Goal: Task Accomplishment & Management: Manage account settings

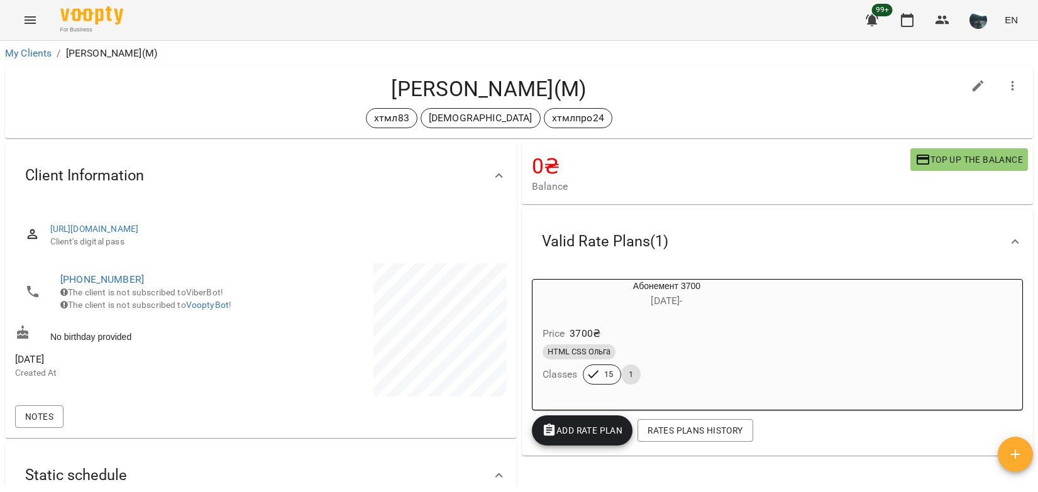
click at [32, 19] on icon "Menu" at bounding box center [30, 20] width 15 height 15
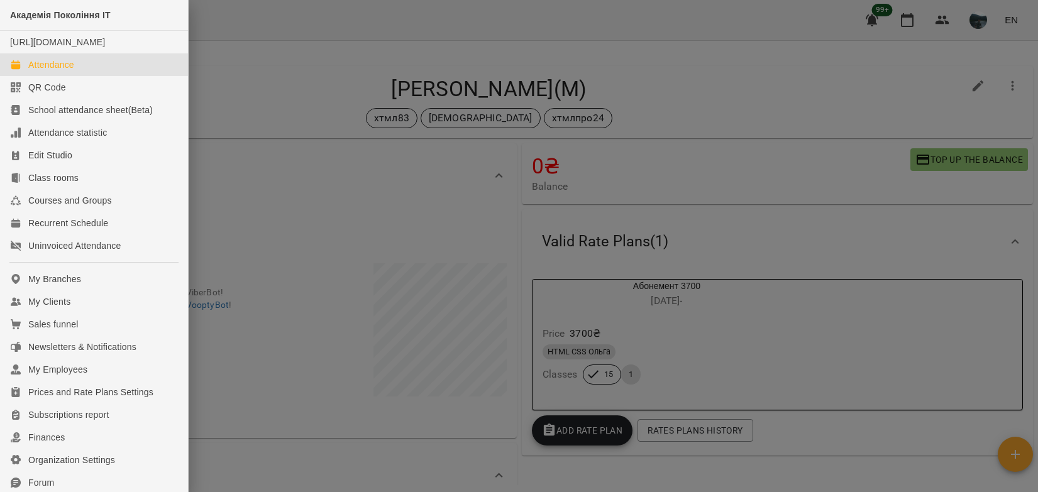
click at [34, 71] on div "Attendance" at bounding box center [51, 64] width 46 height 13
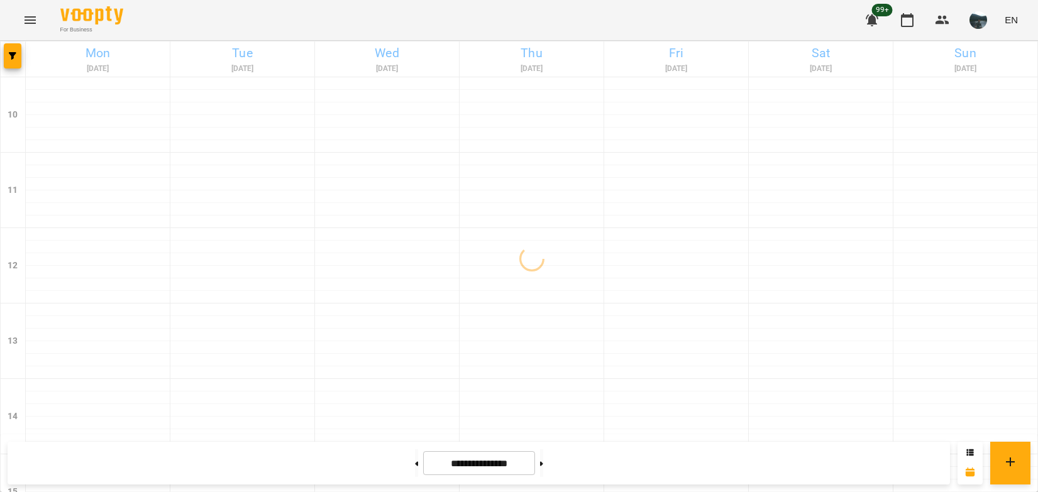
click at [16, 55] on span "button" at bounding box center [13, 56] width 18 height 8
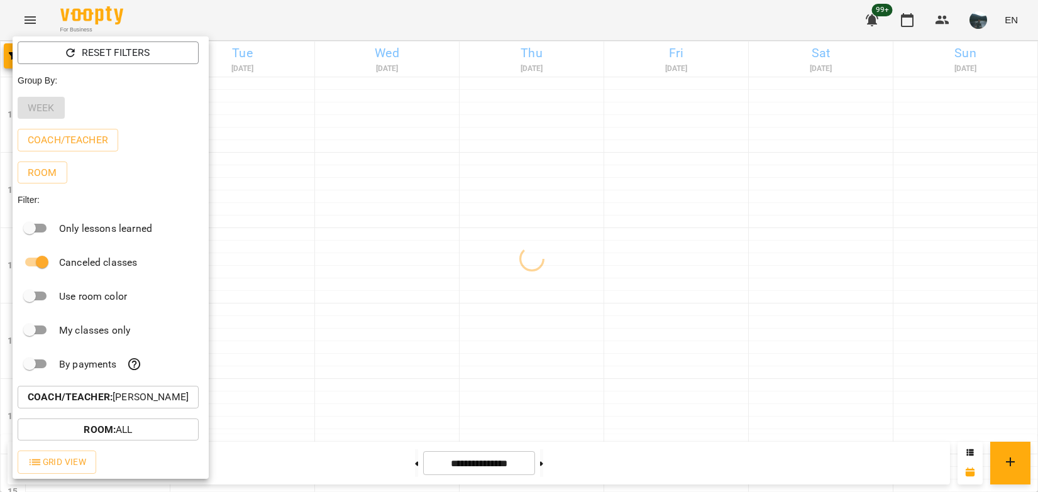
click at [302, 314] on div at bounding box center [519, 246] width 1038 height 492
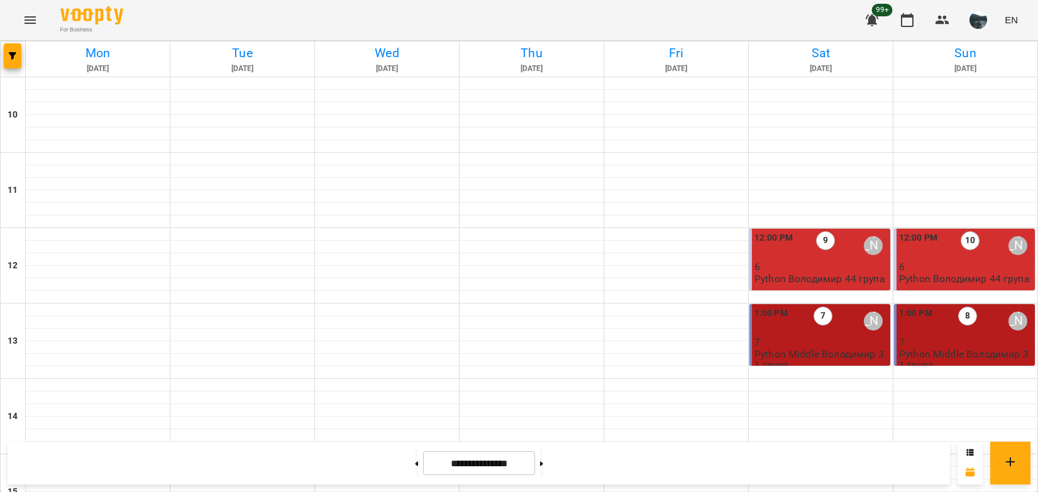
scroll to position [497, 0]
click at [543, 460] on button at bounding box center [541, 464] width 3 height 28
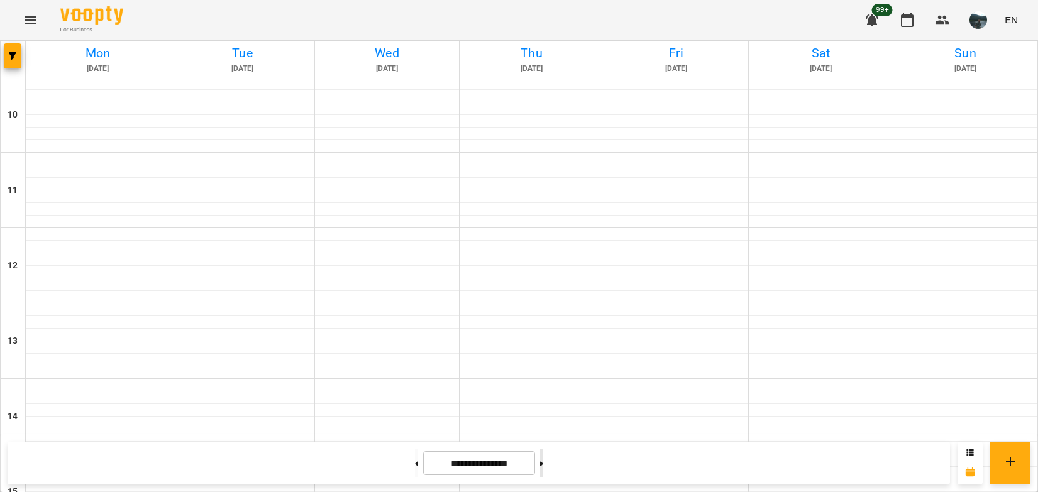
click at [543, 460] on button at bounding box center [541, 464] width 3 height 28
type input "**********"
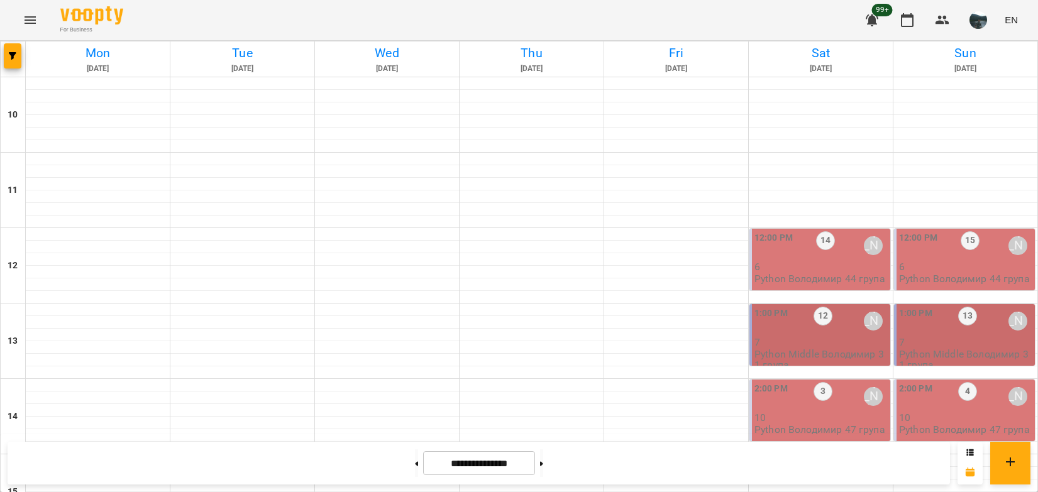
scroll to position [560, 0]
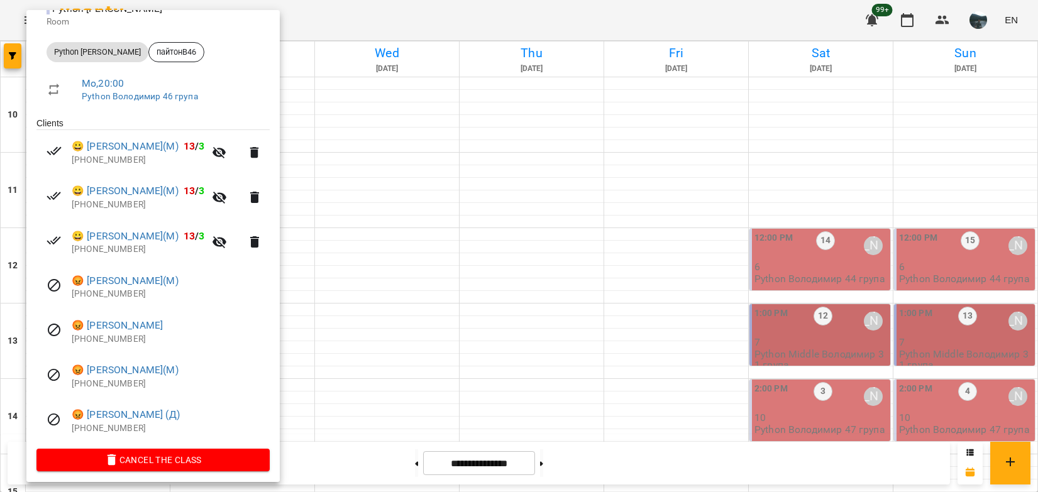
scroll to position [169, 0]
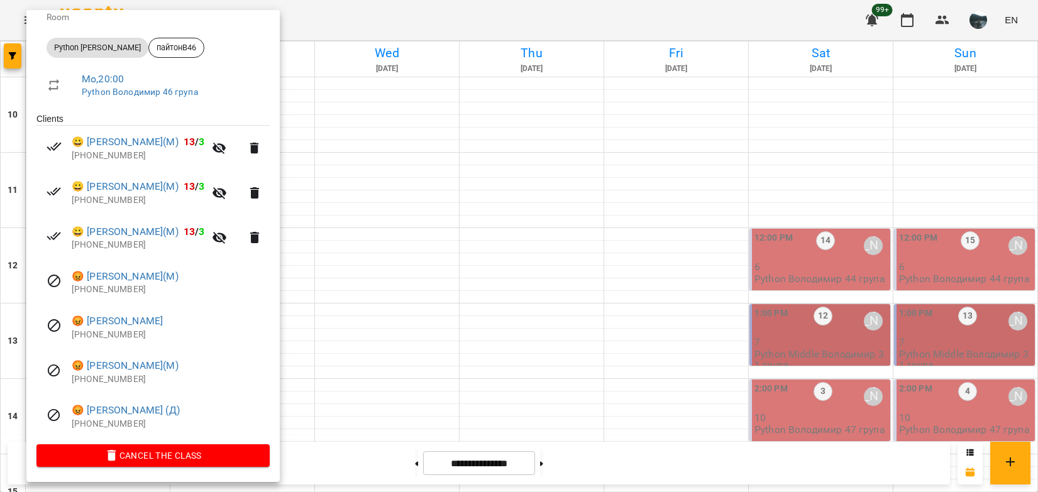
click at [365, 431] on div at bounding box center [519, 246] width 1038 height 492
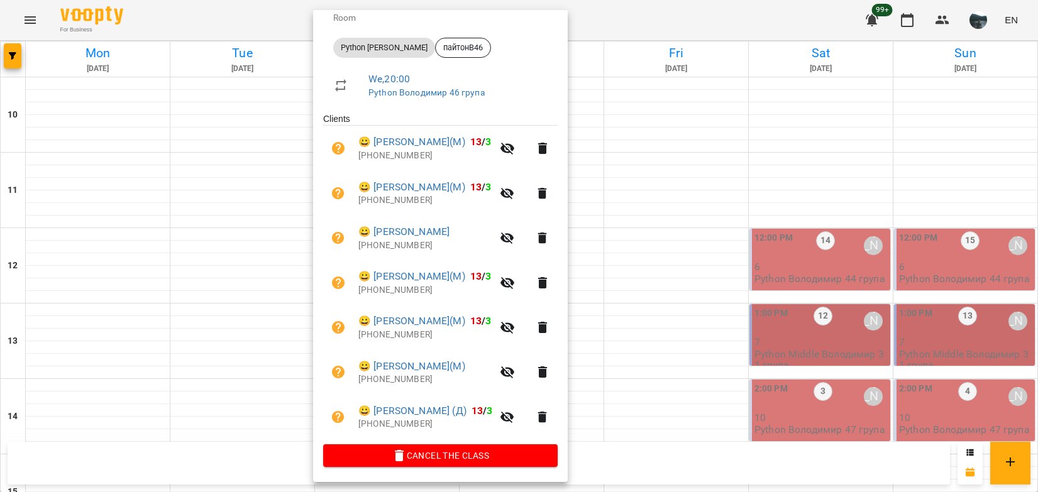
click at [640, 435] on div at bounding box center [519, 246] width 1038 height 492
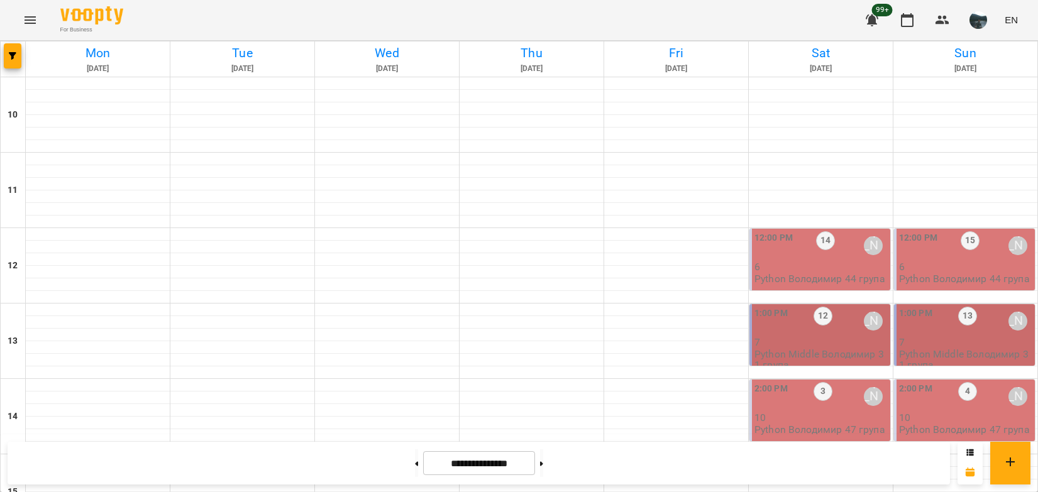
scroll to position [623, 0]
click at [14, 55] on icon "button" at bounding box center [13, 56] width 8 height 8
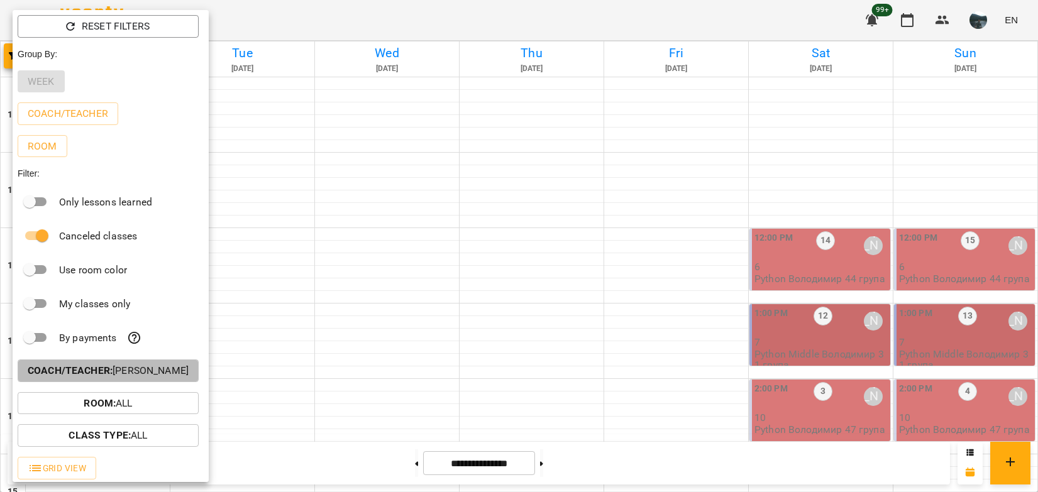
click at [118, 371] on p "Coach/Teacher : [PERSON_NAME]" at bounding box center [108, 370] width 161 height 15
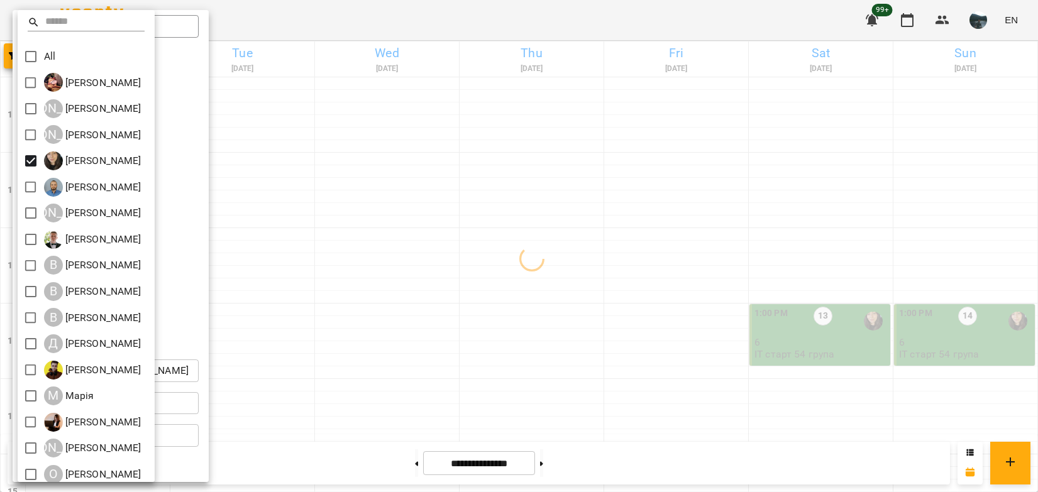
click at [550, 286] on div at bounding box center [519, 246] width 1038 height 492
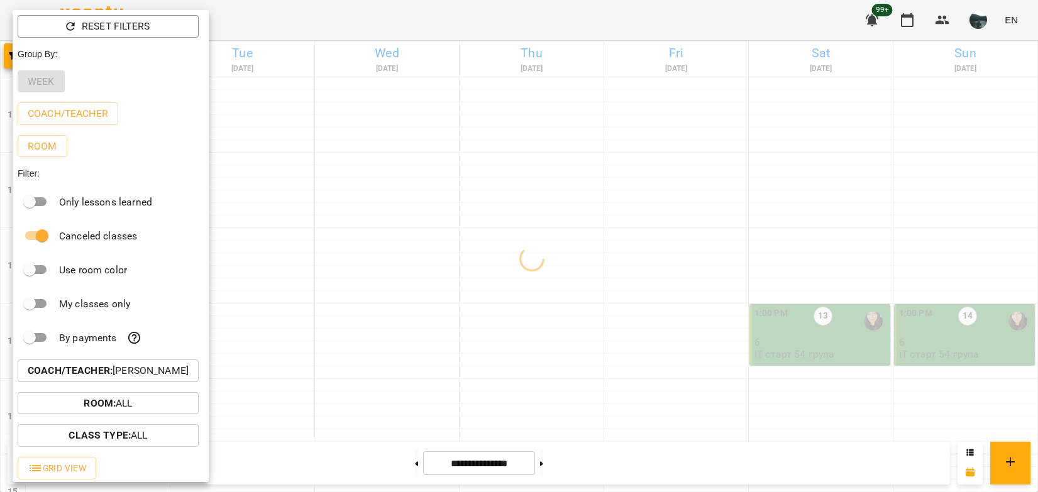
click at [519, 319] on div at bounding box center [519, 246] width 1038 height 492
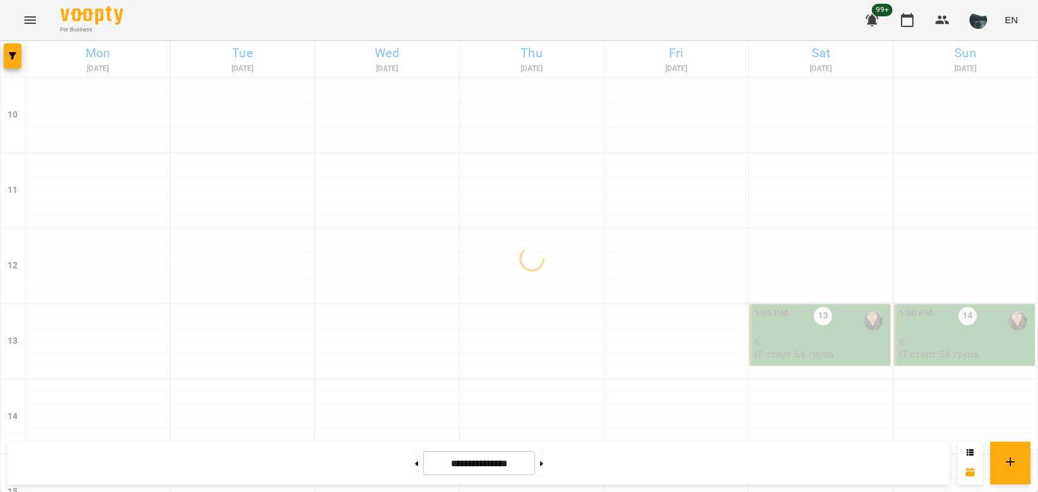
scroll to position [497, 0]
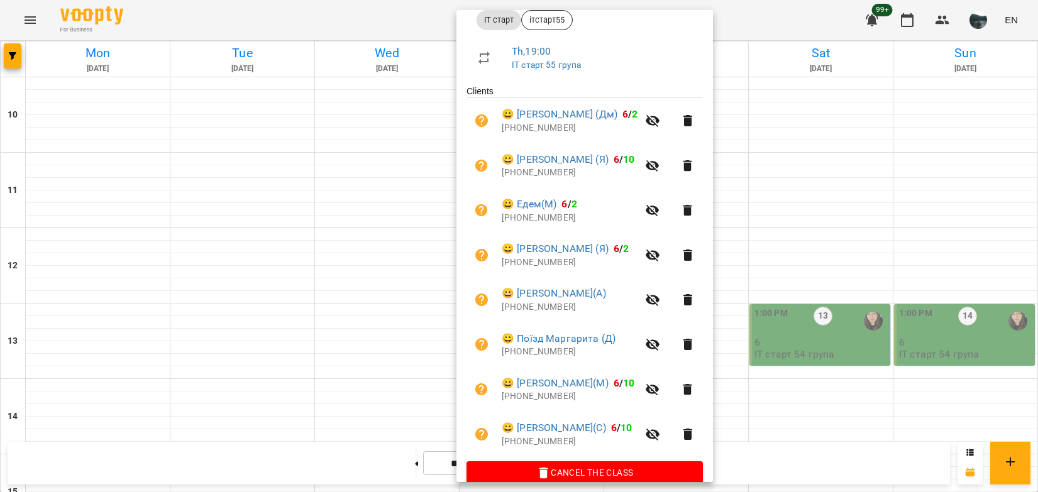
scroll to position [214, 0]
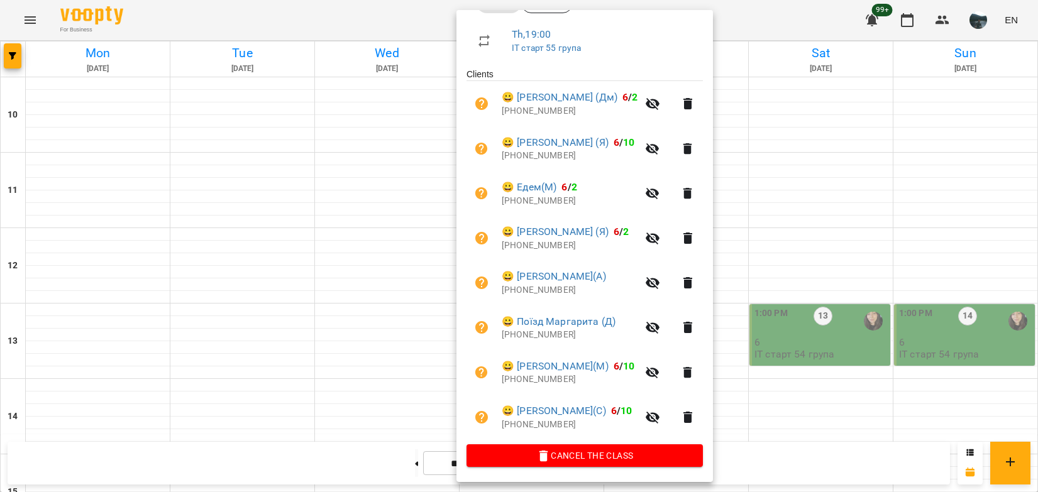
click at [818, 340] on div at bounding box center [519, 246] width 1038 height 492
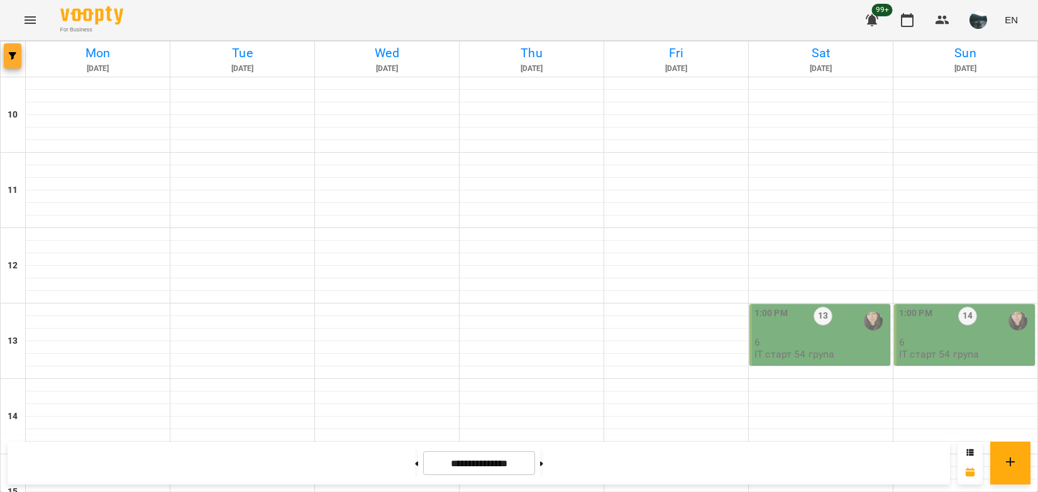
click at [11, 58] on icon "button" at bounding box center [13, 56] width 8 height 8
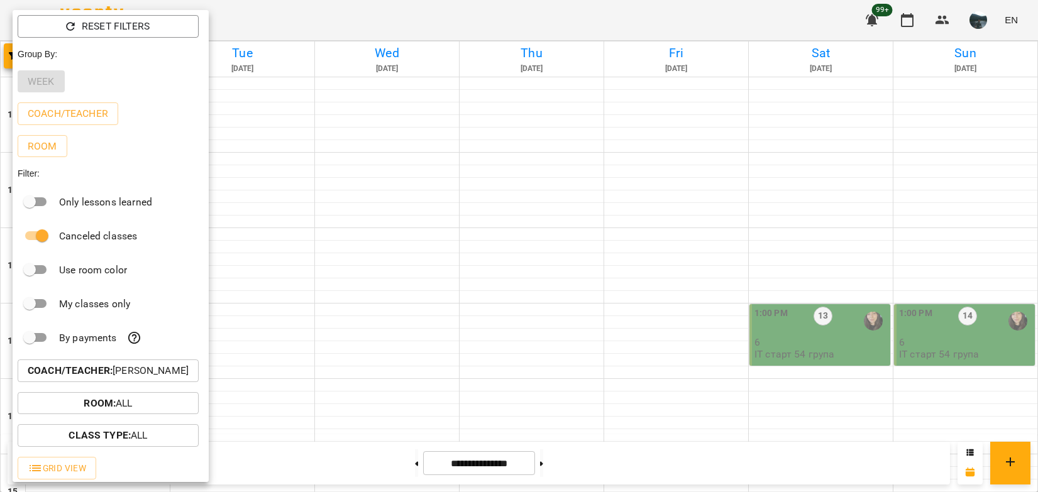
click at [145, 376] on p "Coach/Teacher : [PERSON_NAME]" at bounding box center [108, 370] width 161 height 15
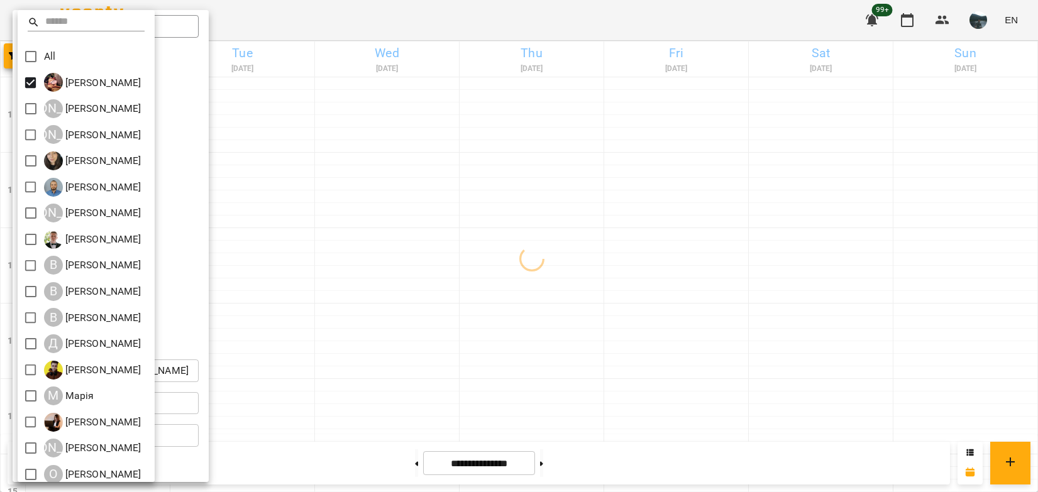
click at [514, 274] on div at bounding box center [519, 246] width 1038 height 492
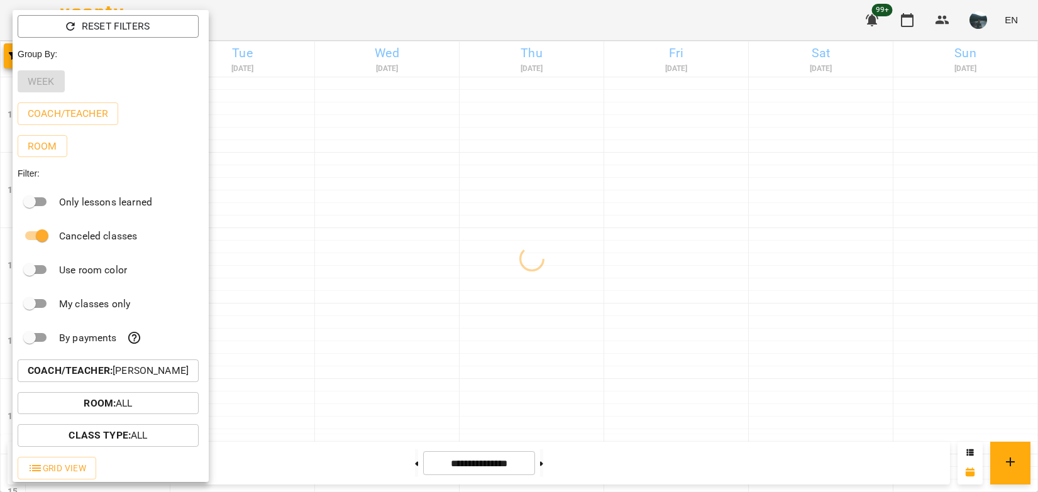
click at [514, 274] on div at bounding box center [519, 246] width 1038 height 492
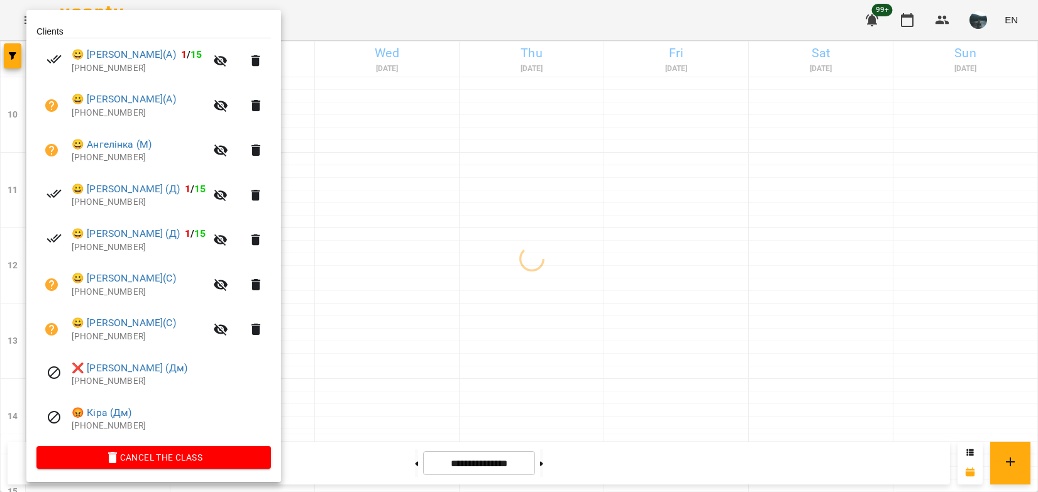
scroll to position [258, 0]
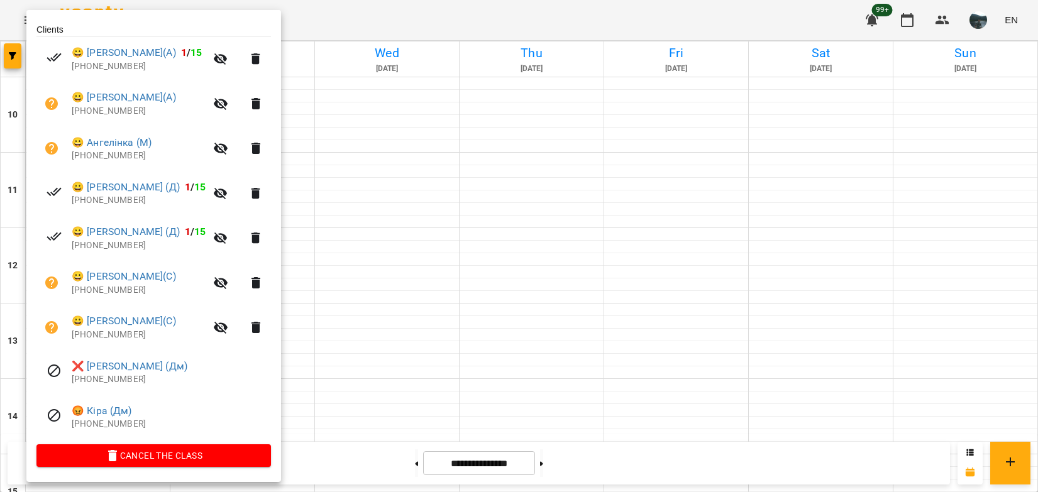
click at [374, 306] on div at bounding box center [519, 246] width 1038 height 492
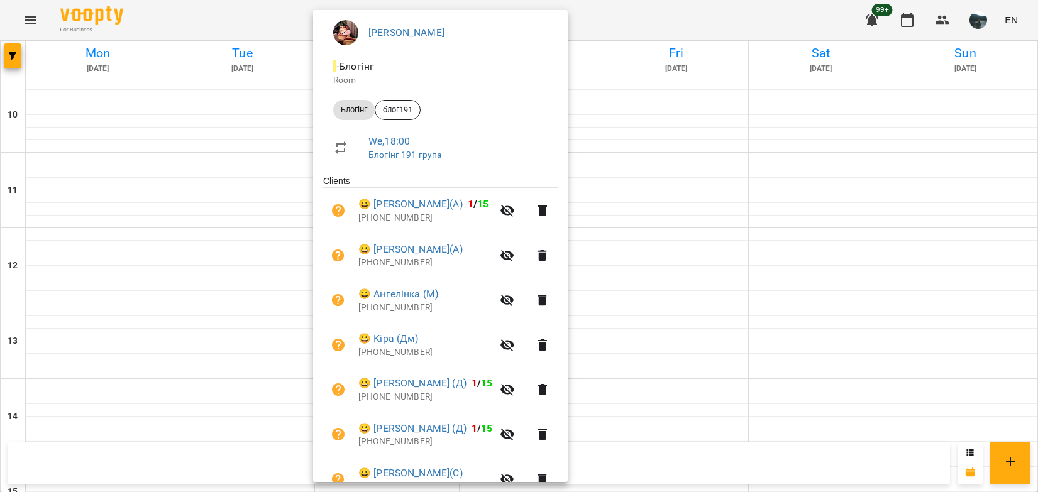
scroll to position [126, 0]
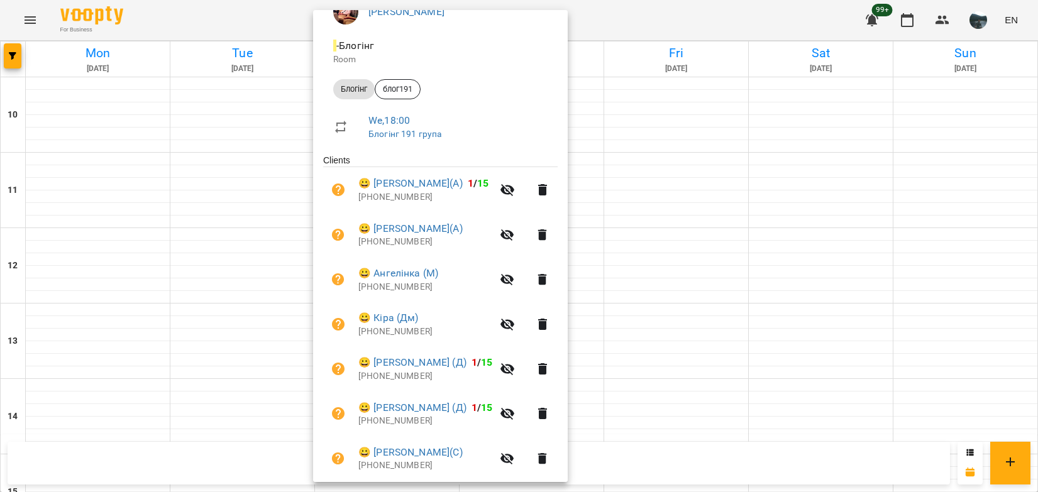
click at [225, 416] on div at bounding box center [519, 246] width 1038 height 492
